Goal: Task Accomplishment & Management: Complete application form

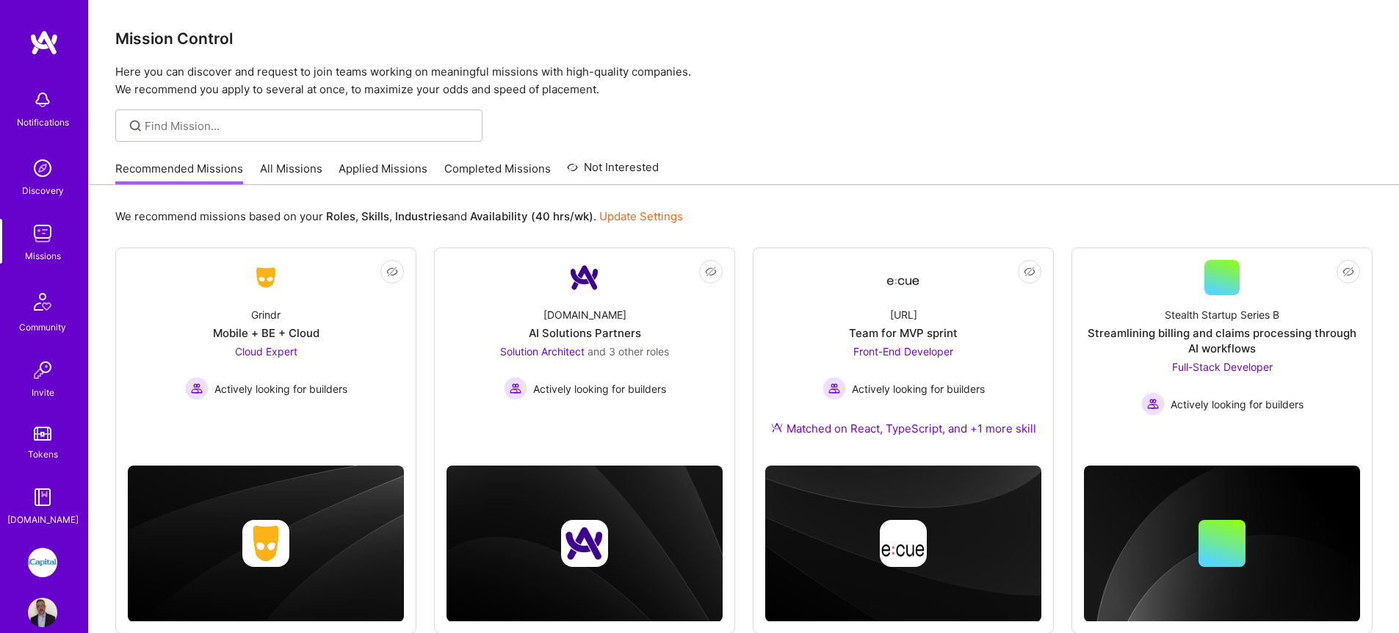
click at [288, 162] on link "All Missions" at bounding box center [291, 173] width 62 height 24
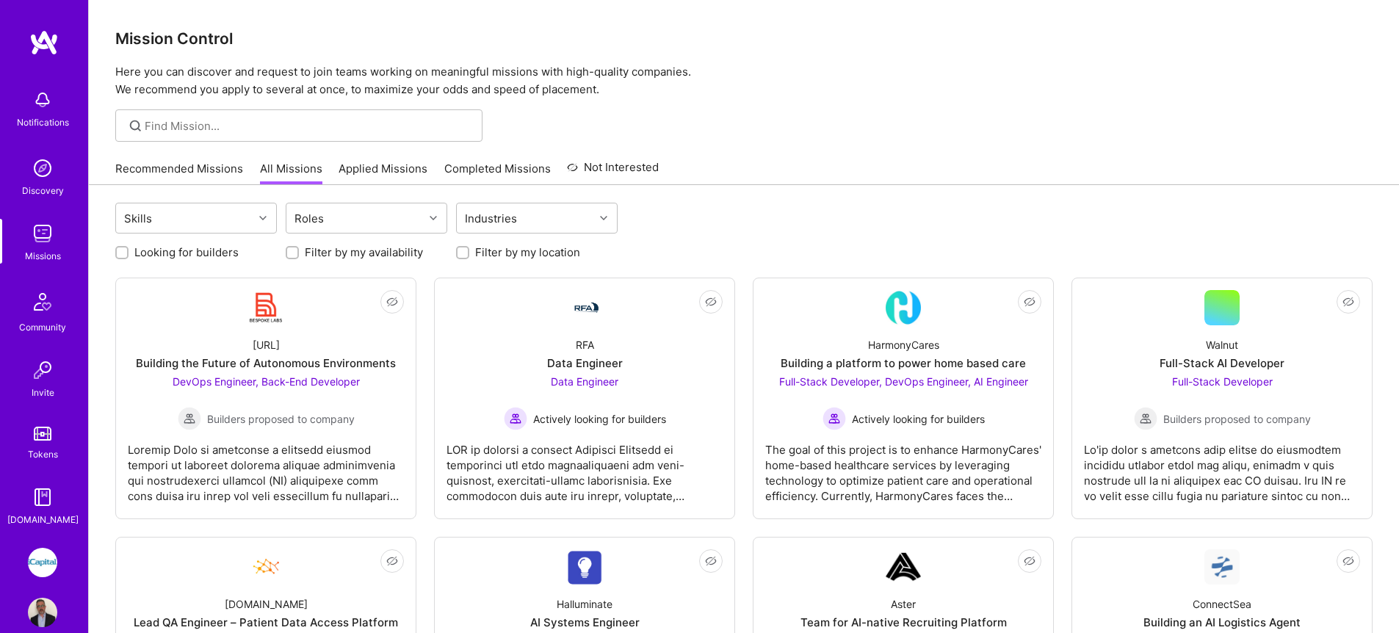
click at [378, 170] on link "Applied Missions" at bounding box center [382, 173] width 89 height 24
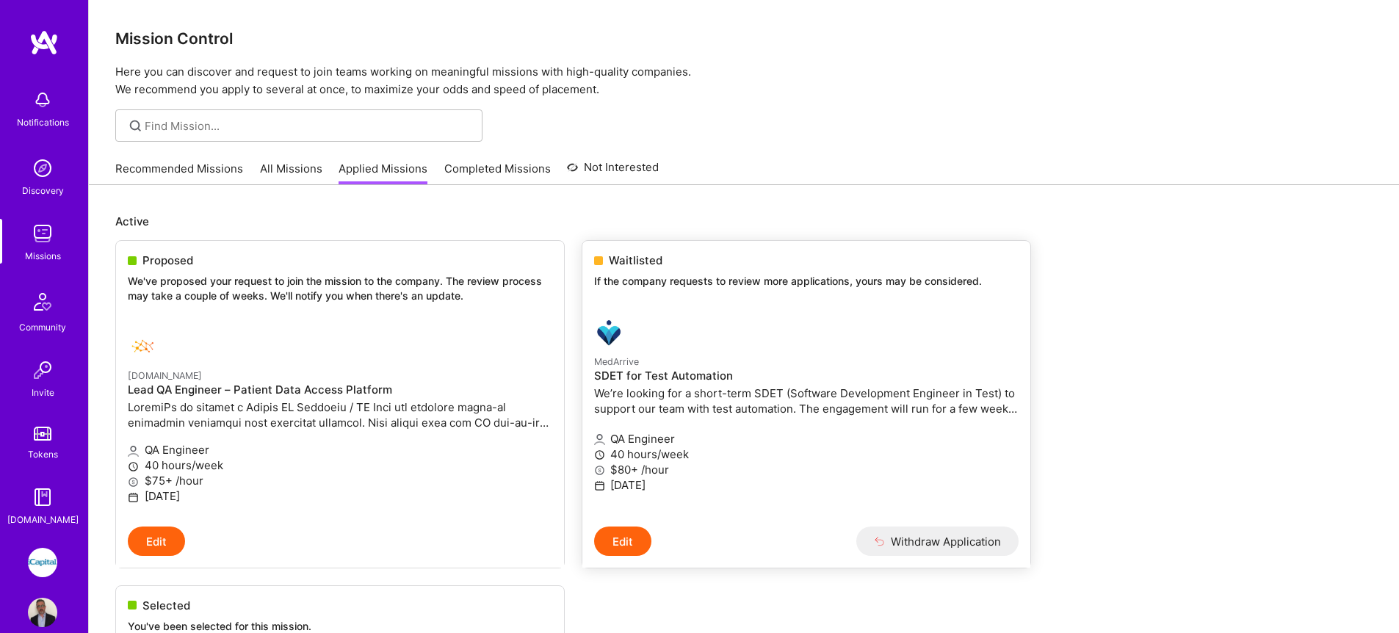
click at [612, 336] on img at bounding box center [608, 332] width 29 height 29
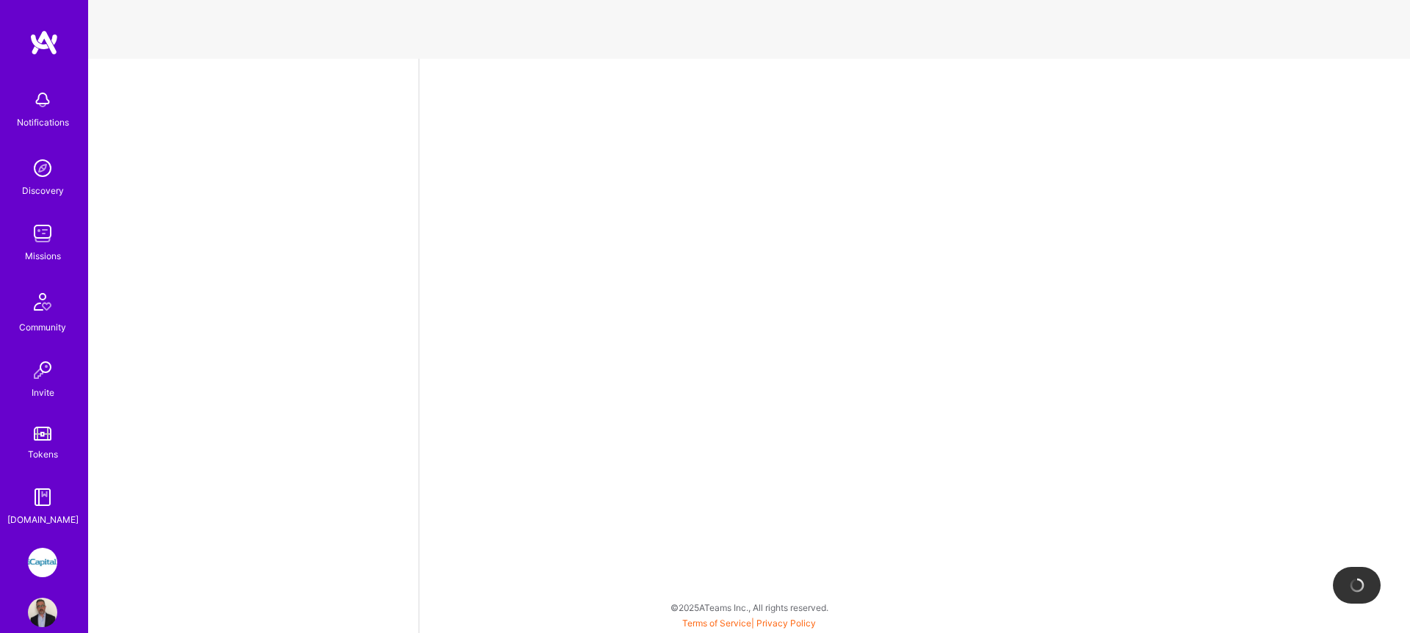
select select "CA"
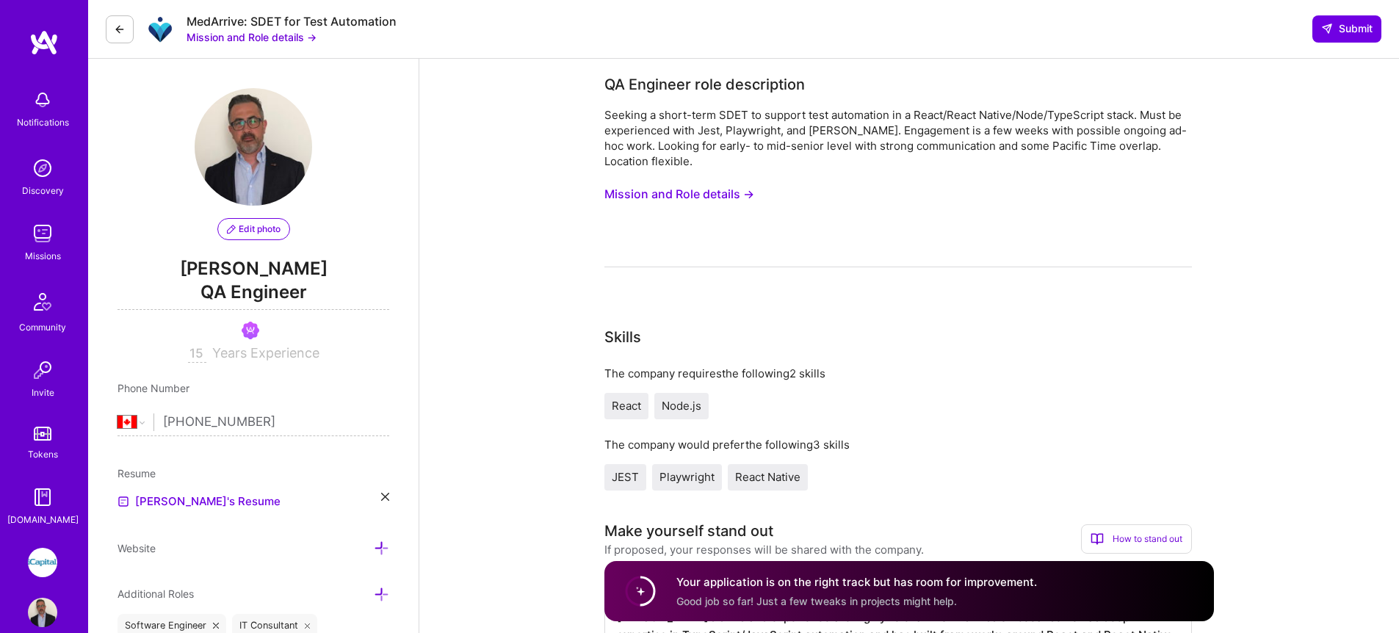
click at [270, 37] on button "Mission and Role details →" at bounding box center [251, 36] width 130 height 15
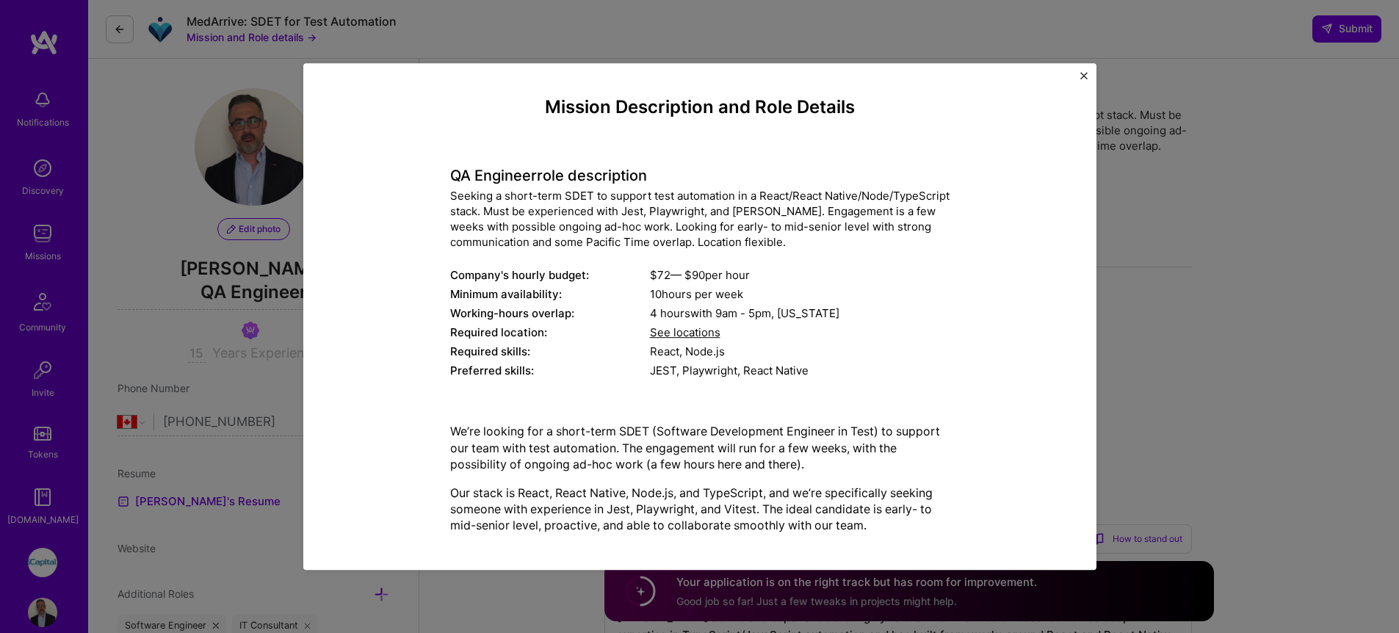
click at [1080, 76] on img "Close" at bounding box center [1083, 75] width 7 height 7
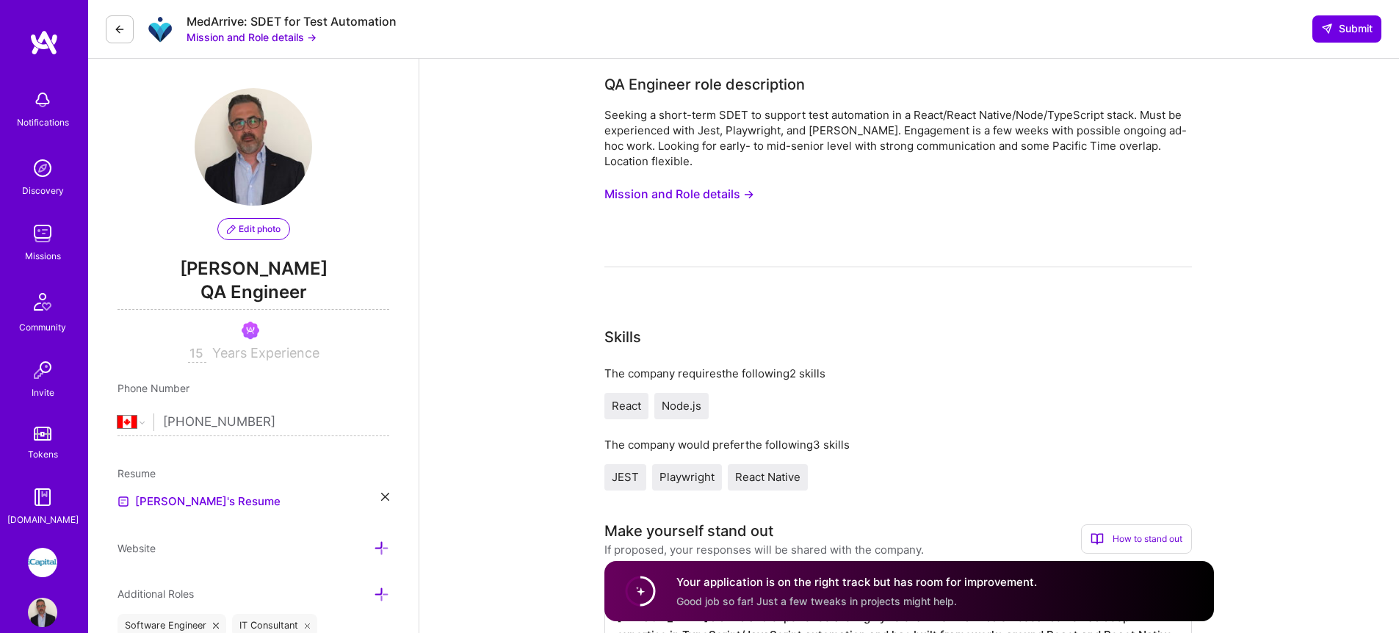
click at [37, 249] on div "Missions" at bounding box center [43, 255] width 36 height 15
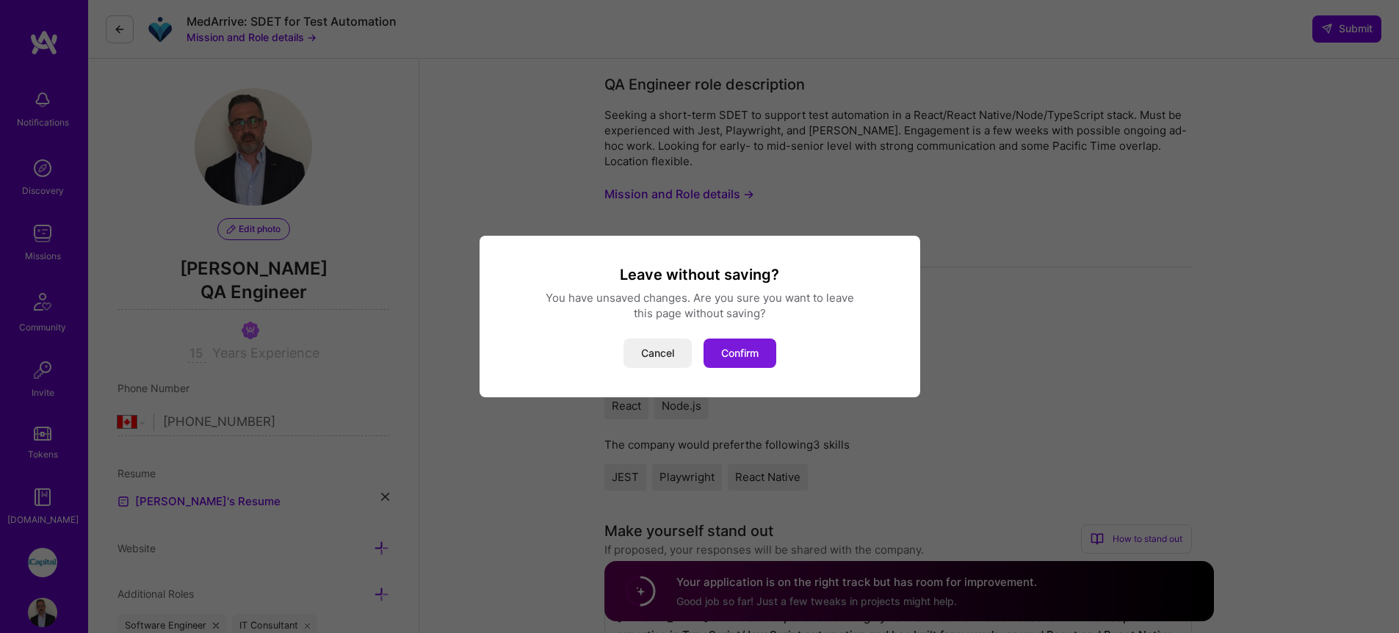
click at [725, 352] on button "Confirm" at bounding box center [739, 352] width 73 height 29
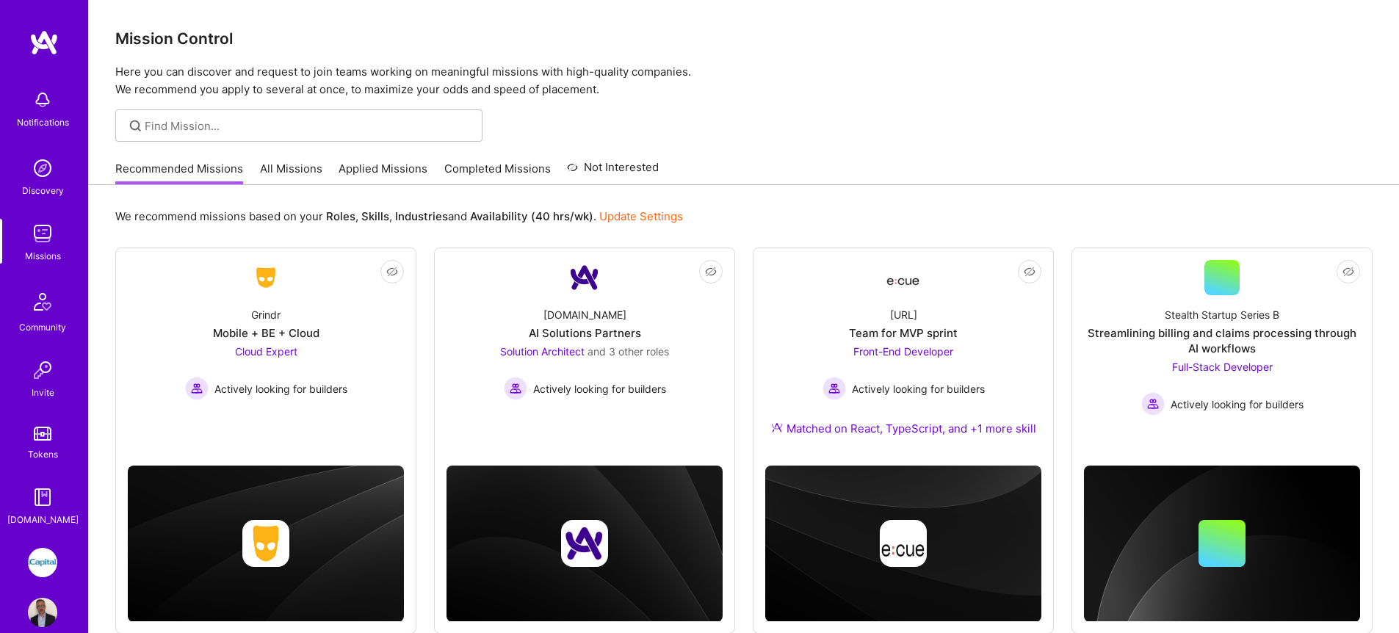
click at [305, 167] on link "All Missions" at bounding box center [291, 173] width 62 height 24
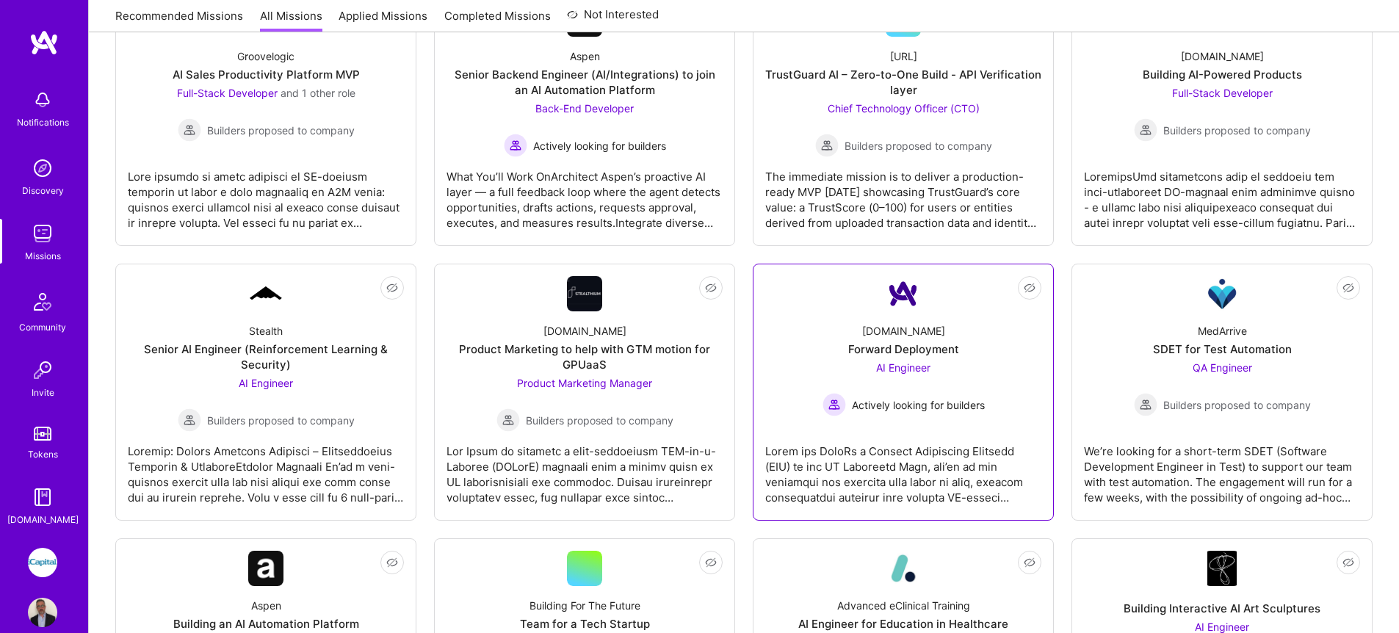
scroll to position [1354, 0]
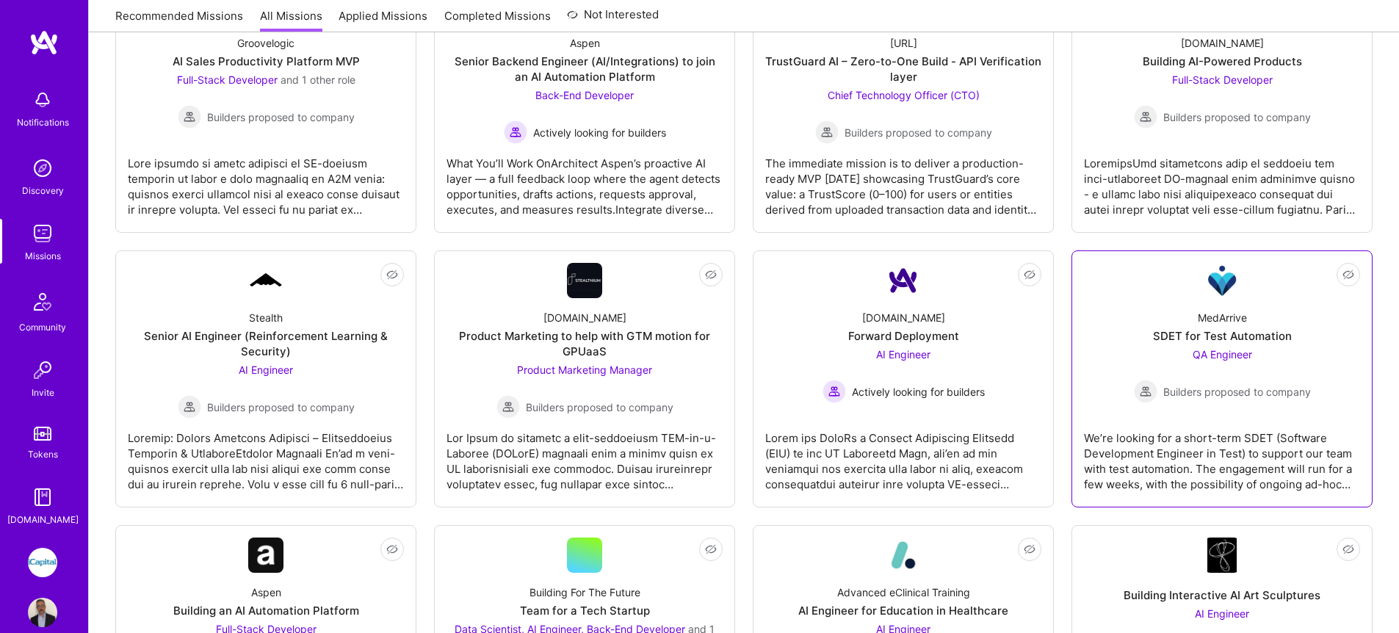
click at [1098, 362] on div "MedArrive SDET for Test Automation QA Engineer Builders proposed to company" at bounding box center [1222, 350] width 276 height 105
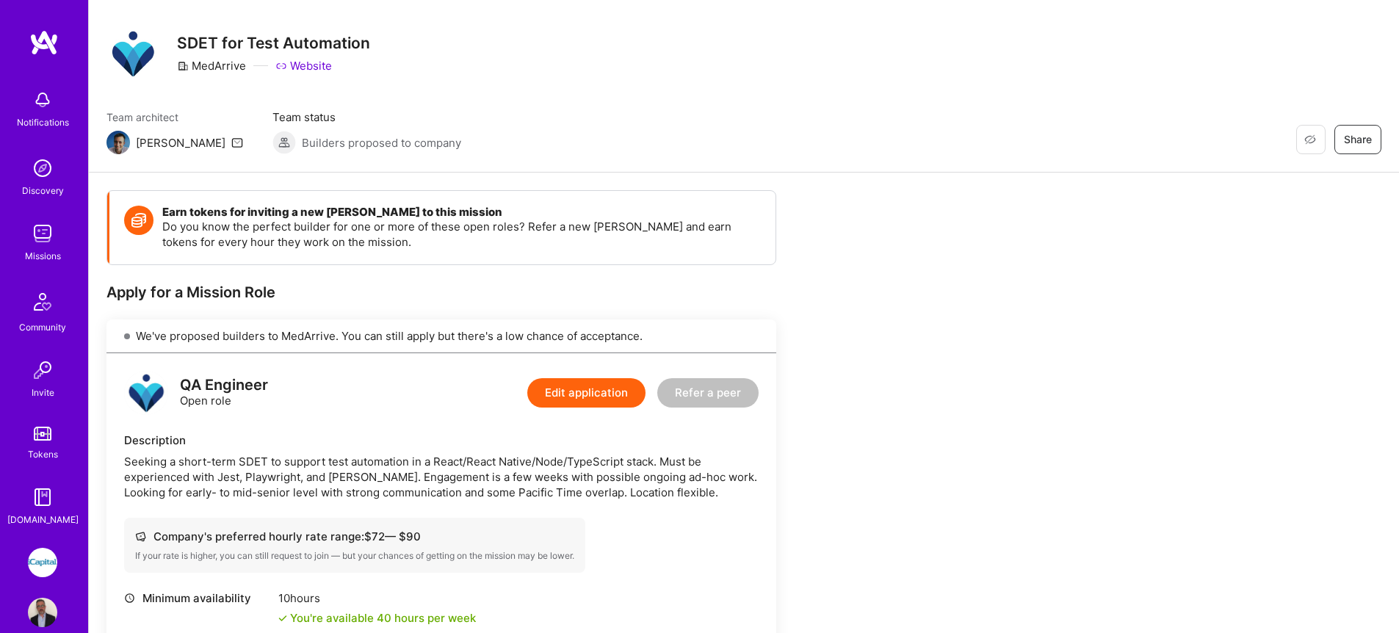
scroll to position [255, 0]
